Goal: Find contact information: Find contact information

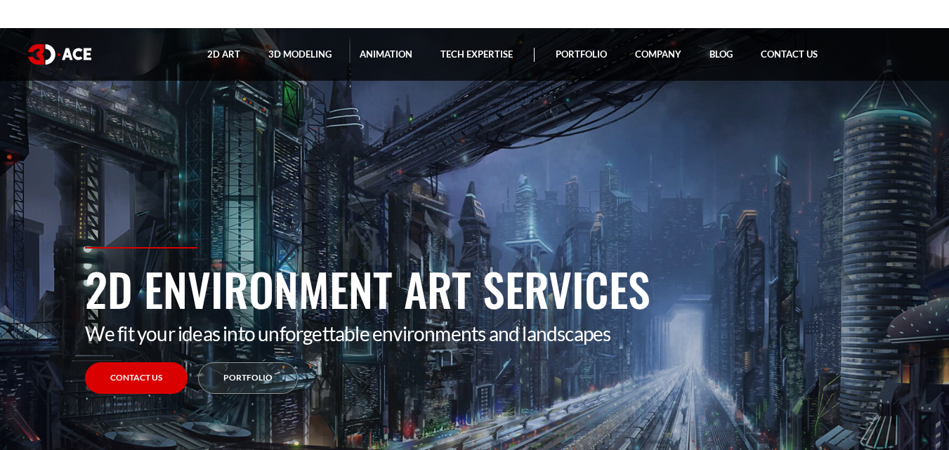
click at [69, 55] on img at bounding box center [59, 54] width 63 height 20
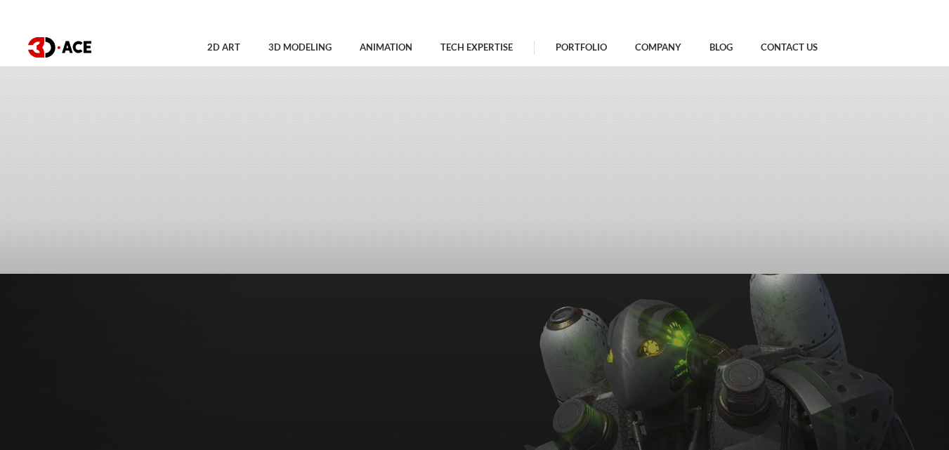
scroll to position [5645, 0]
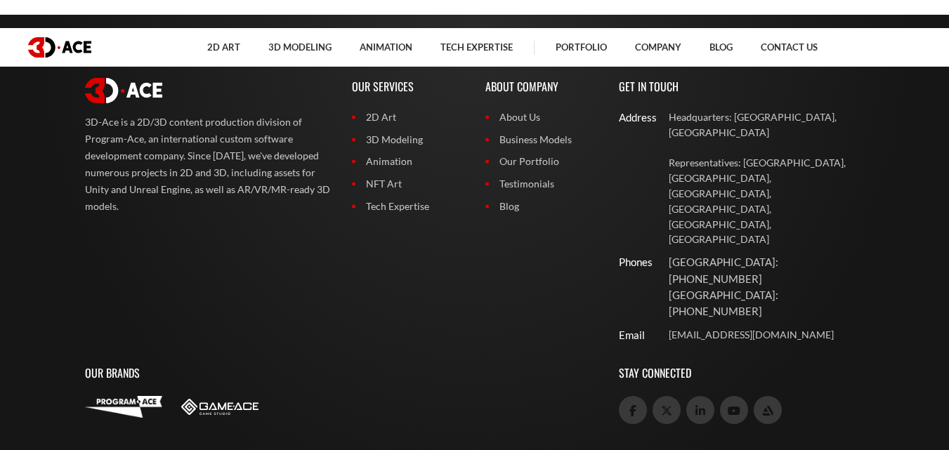
click at [520, 396] on div at bounding box center [341, 406] width 513 height 21
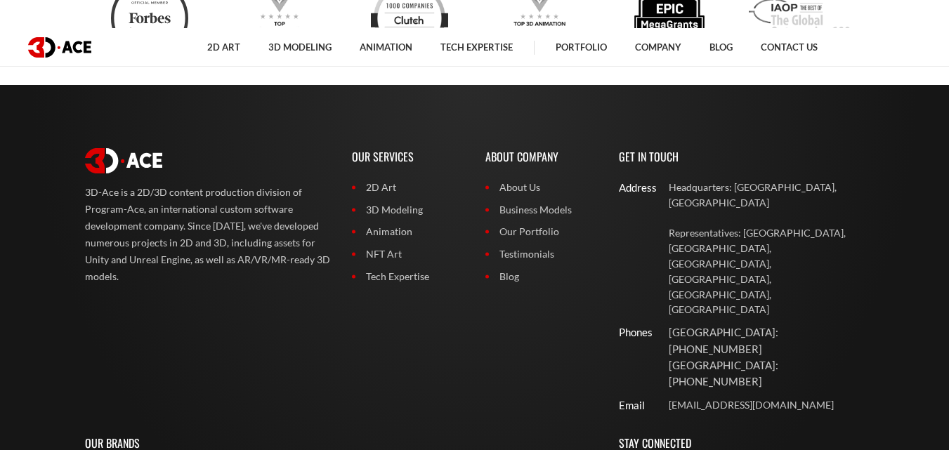
scroll to position [5647, 0]
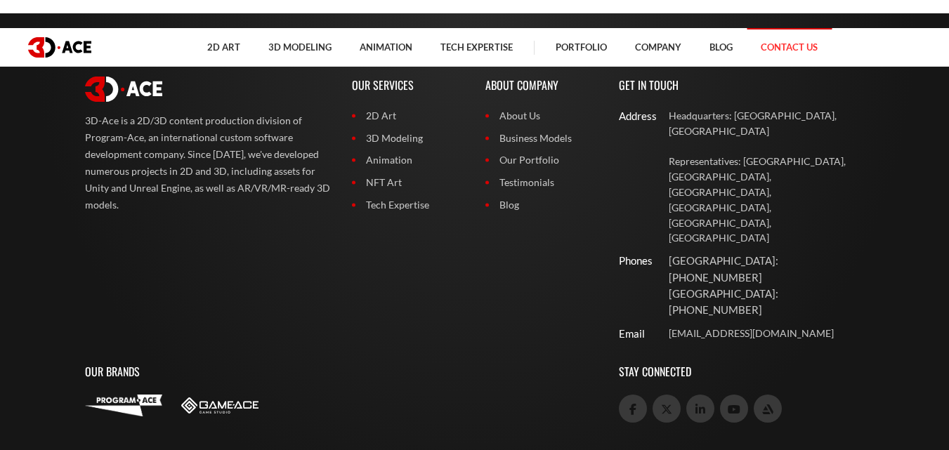
click at [758, 48] on link "Contact Us" at bounding box center [789, 47] width 85 height 39
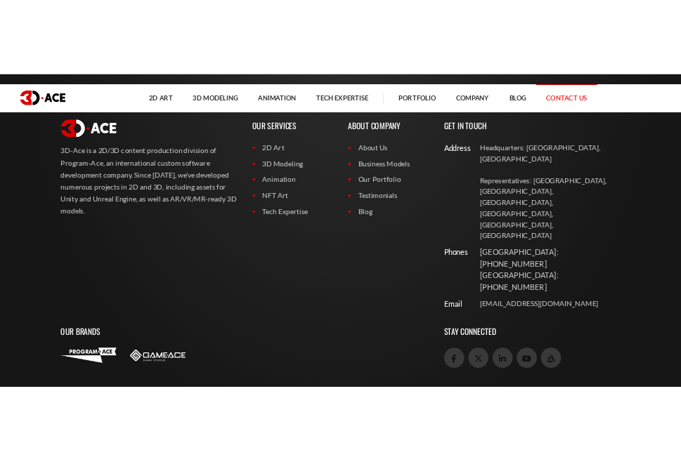
scroll to position [1214, 0]
